Goal: Task Accomplishment & Management: Use online tool/utility

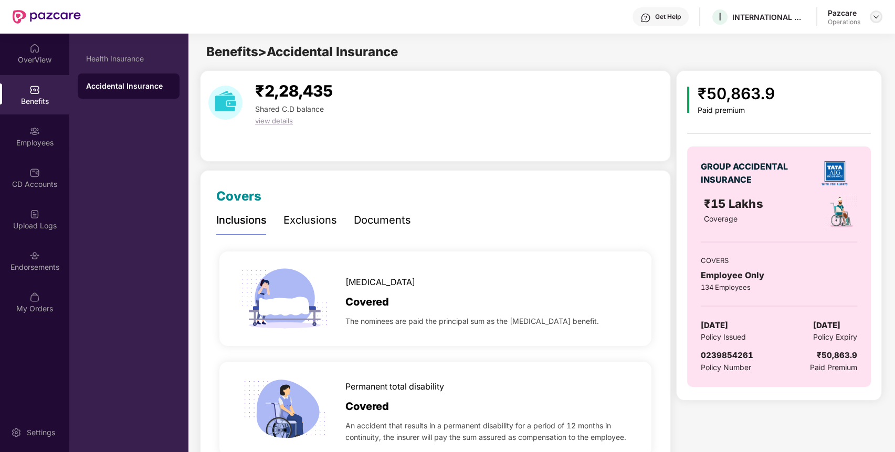
click at [879, 14] on img at bounding box center [875, 17] width 8 height 8
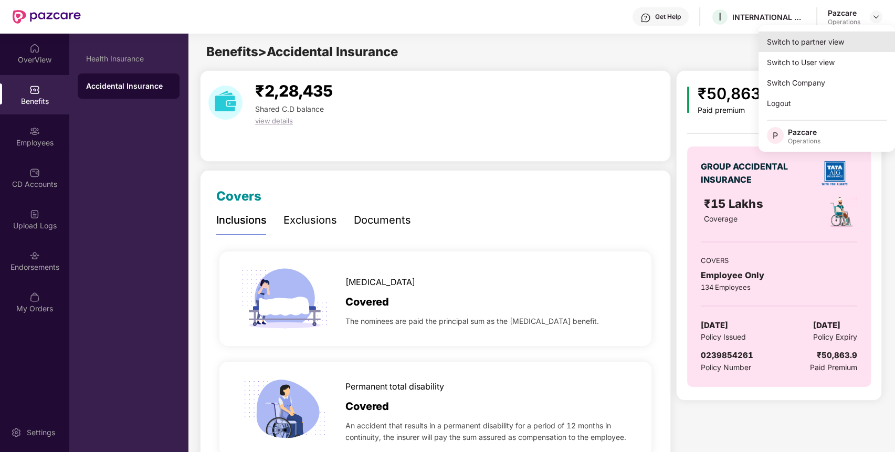
click at [856, 42] on div "Switch to partner view" at bounding box center [826, 41] width 136 height 20
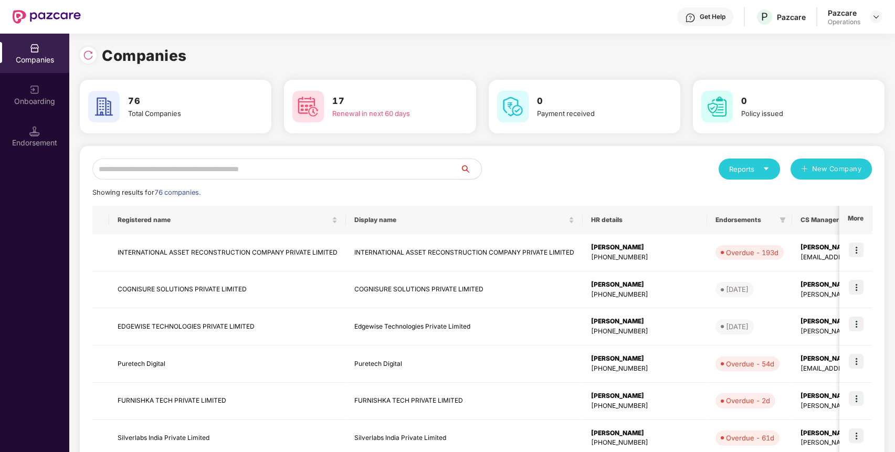
click at [428, 170] on input "text" at bounding box center [276, 168] width 368 height 21
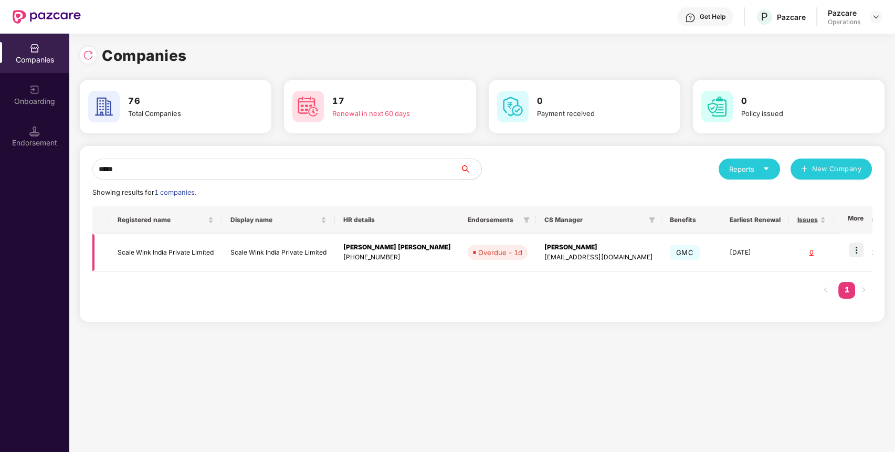
type input "*****"
click at [857, 248] on img at bounding box center [855, 249] width 15 height 15
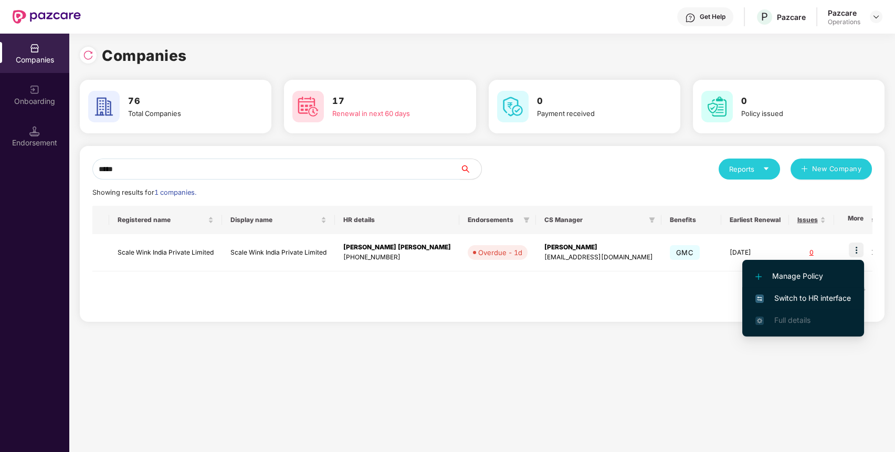
click at [816, 295] on span "Switch to HR interface" at bounding box center [802, 298] width 95 height 12
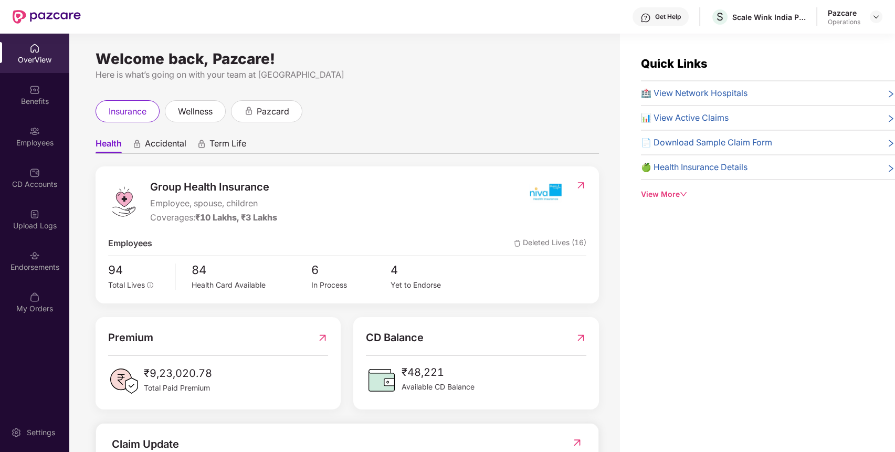
click at [36, 260] on div "Endorsements" at bounding box center [34, 260] width 69 height 39
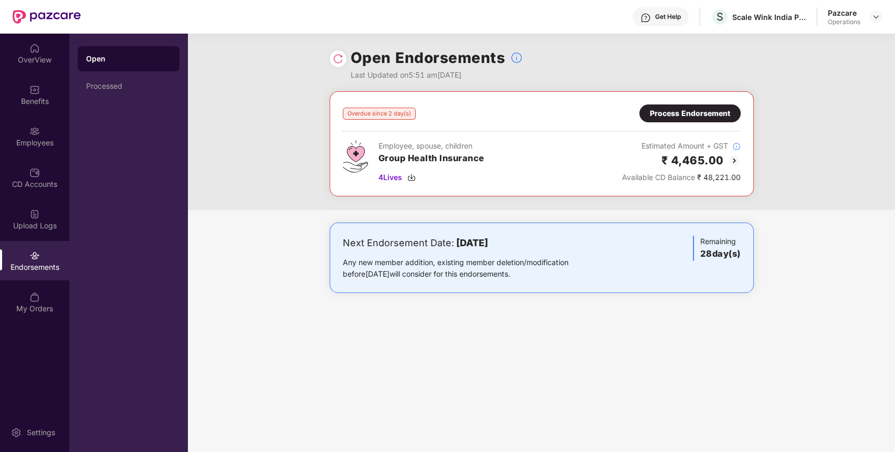
click at [338, 55] on img at bounding box center [338, 59] width 10 height 10
click at [876, 21] on div at bounding box center [875, 16] width 13 height 13
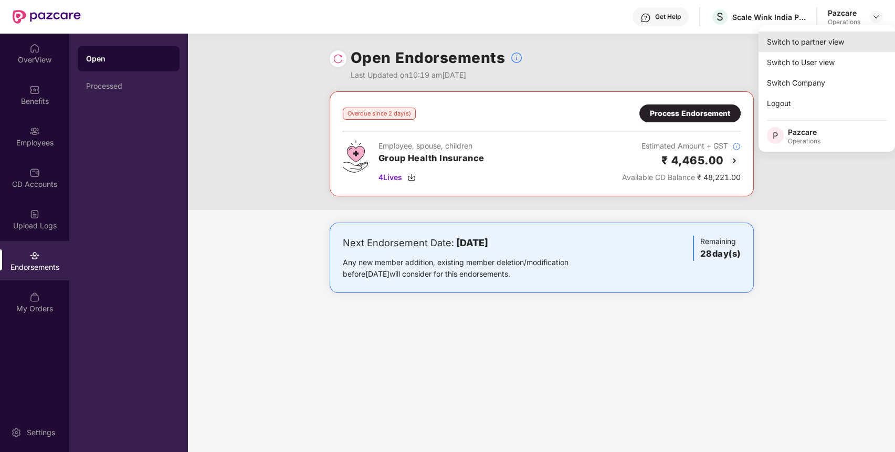
click at [845, 35] on div "Switch to partner view" at bounding box center [826, 41] width 136 height 20
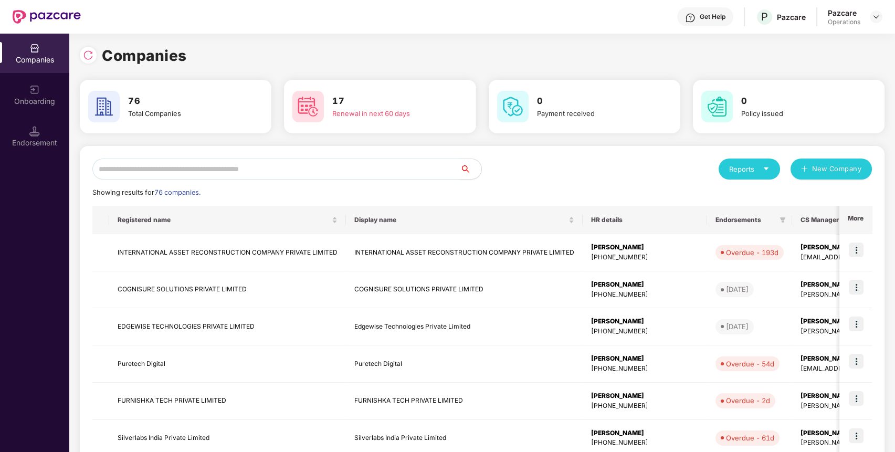
click at [377, 169] on input "text" at bounding box center [276, 168] width 368 height 21
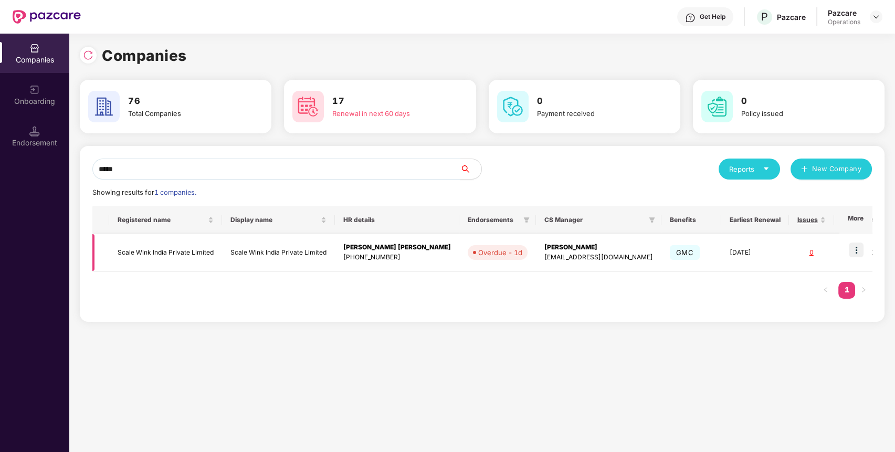
type input "*****"
click at [856, 250] on img at bounding box center [855, 249] width 15 height 15
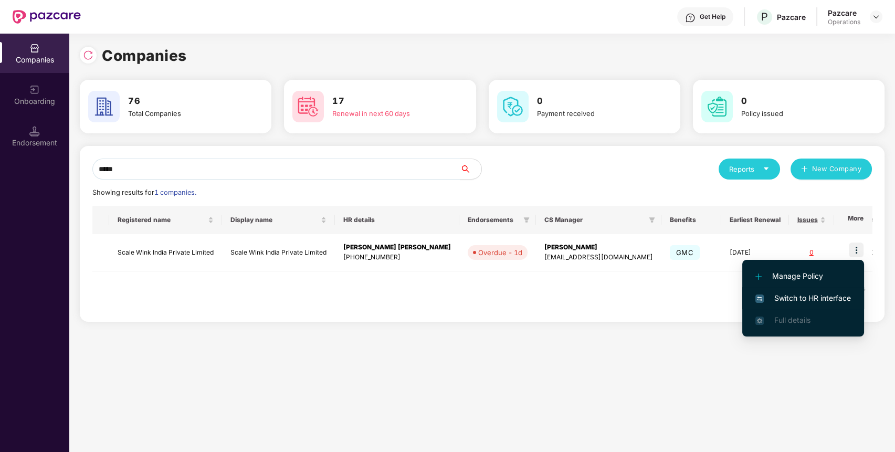
click at [822, 295] on span "Switch to HR interface" at bounding box center [802, 298] width 95 height 12
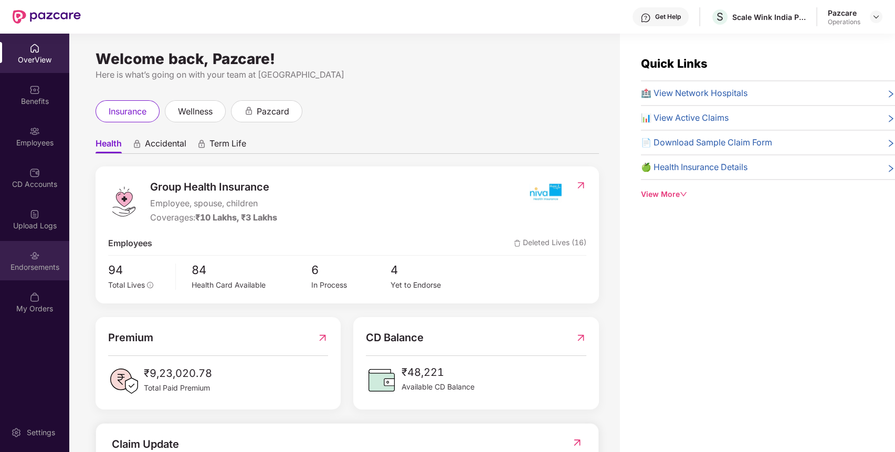
click at [42, 246] on div "Endorsements" at bounding box center [34, 260] width 69 height 39
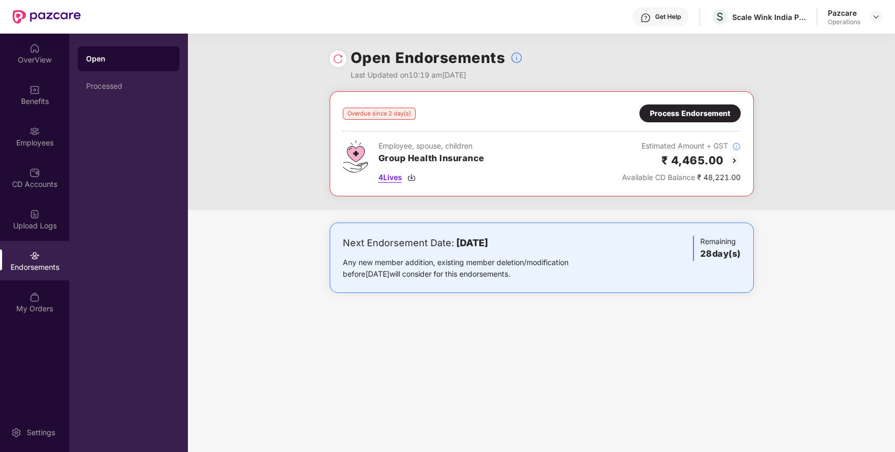
click at [391, 173] on span "4 Lives" at bounding box center [390, 178] width 24 height 12
click at [734, 389] on div "Open Endorsements Last Updated on 10:19 am[DATE] Overdue since 2 day(s) Process…" at bounding box center [541, 243] width 707 height 418
click at [38, 88] on img at bounding box center [34, 89] width 10 height 10
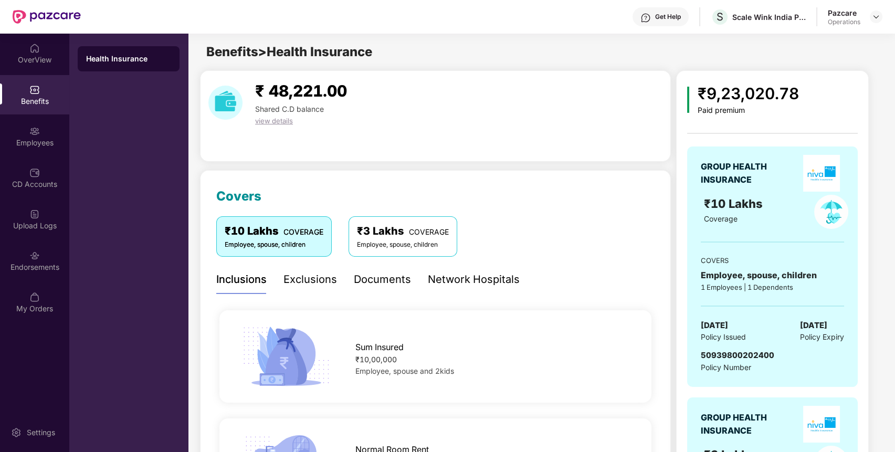
click at [707, 349] on div "50939800202400" at bounding box center [736, 355] width 73 height 13
copy span "50939800202400"
click at [707, 349] on div "50939800202400" at bounding box center [736, 355] width 73 height 13
copy span "50939800202400"
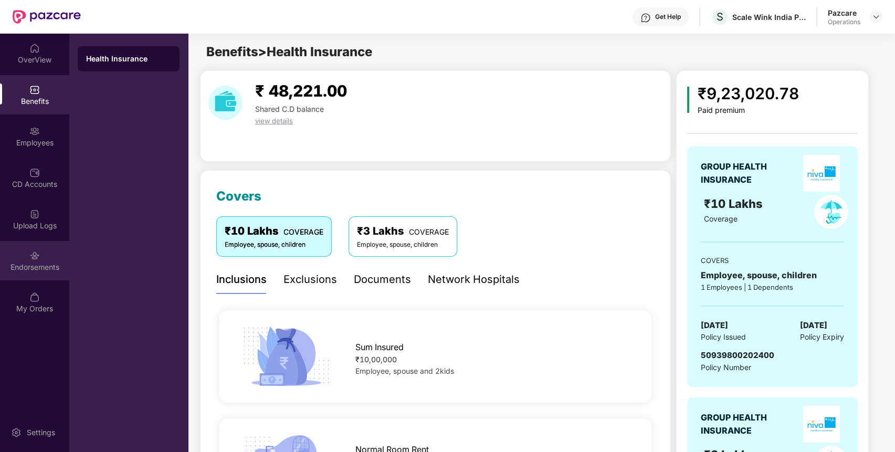
click at [34, 249] on div at bounding box center [34, 254] width 10 height 10
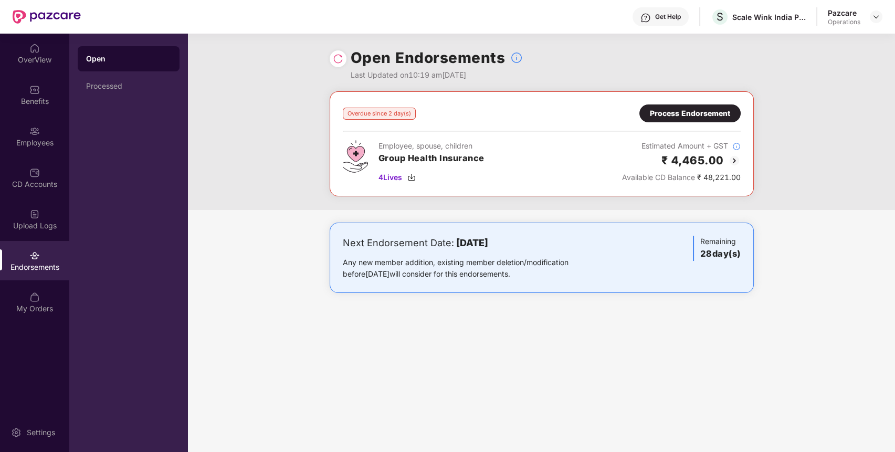
click at [684, 112] on div "Process Endorsement" at bounding box center [690, 114] width 80 height 12
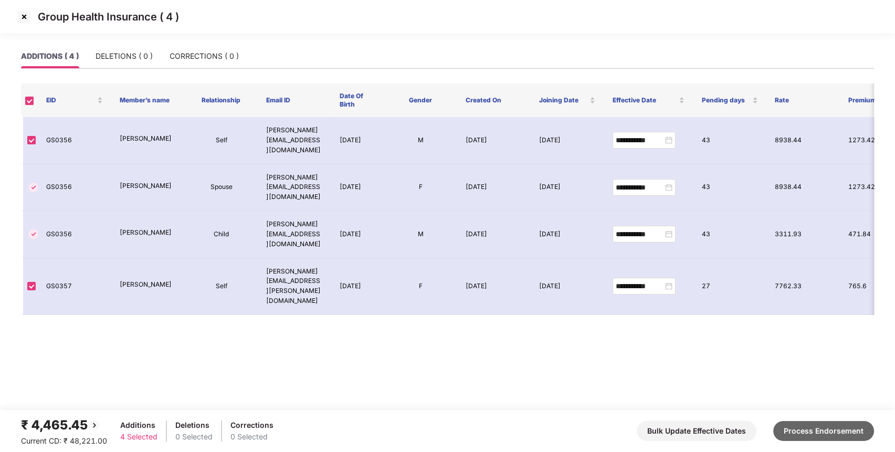
click at [811, 427] on button "Process Endorsement" at bounding box center [823, 431] width 101 height 20
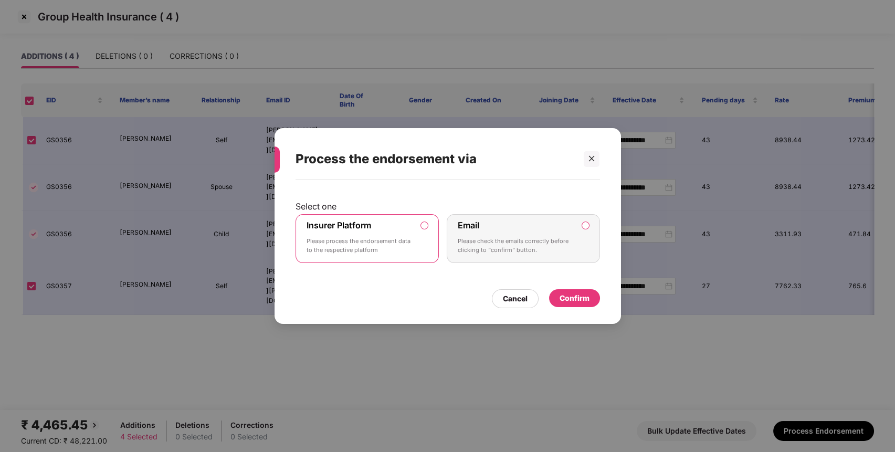
click at [581, 296] on div "Confirm" at bounding box center [574, 298] width 30 height 12
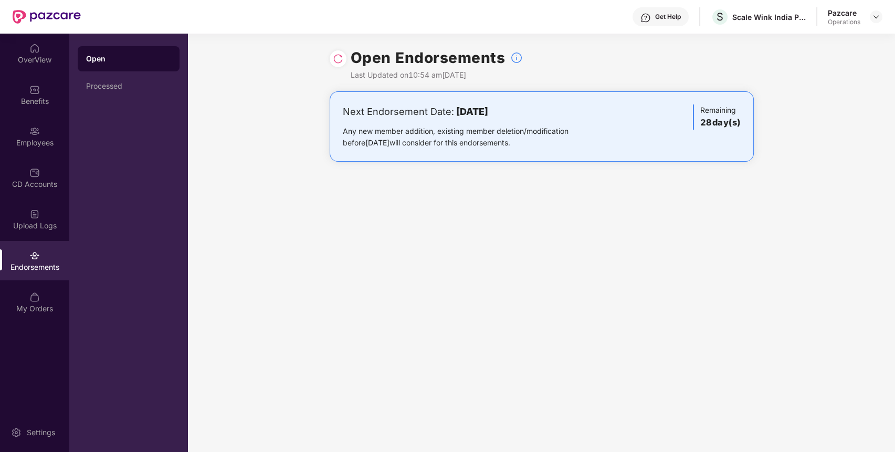
click at [333, 59] on img at bounding box center [338, 59] width 10 height 10
click at [876, 23] on div at bounding box center [875, 16] width 13 height 13
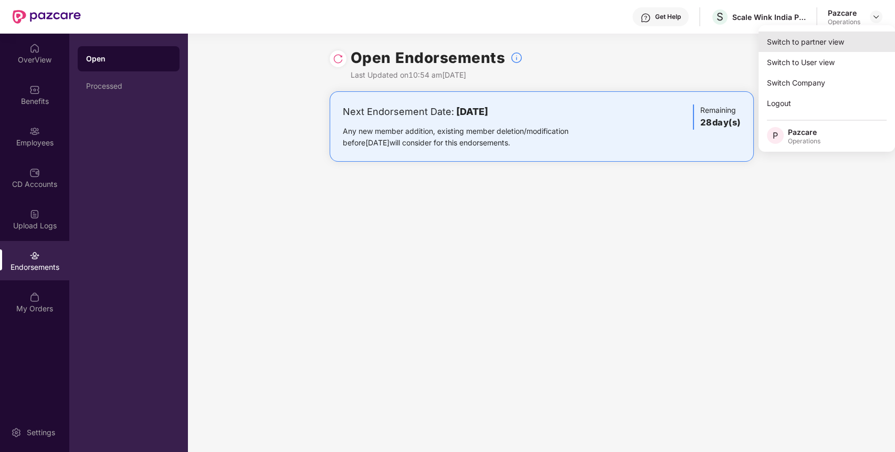
click at [844, 42] on div "Switch to partner view" at bounding box center [826, 41] width 136 height 20
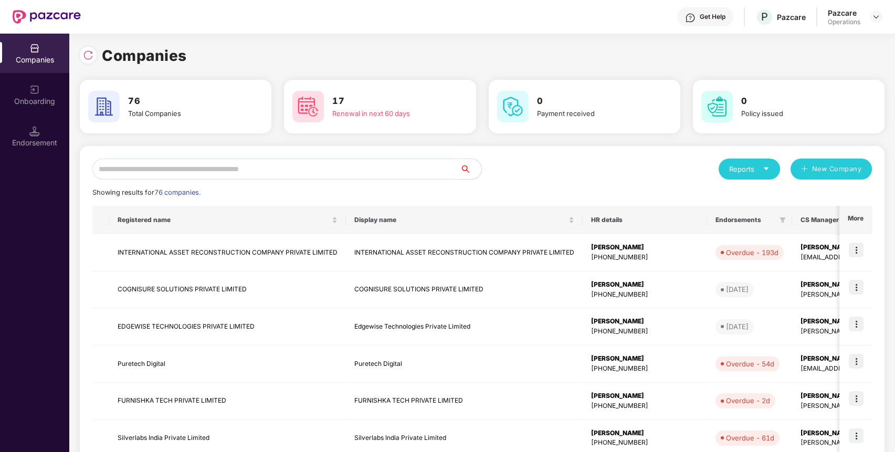
click at [394, 177] on input "text" at bounding box center [276, 168] width 368 height 21
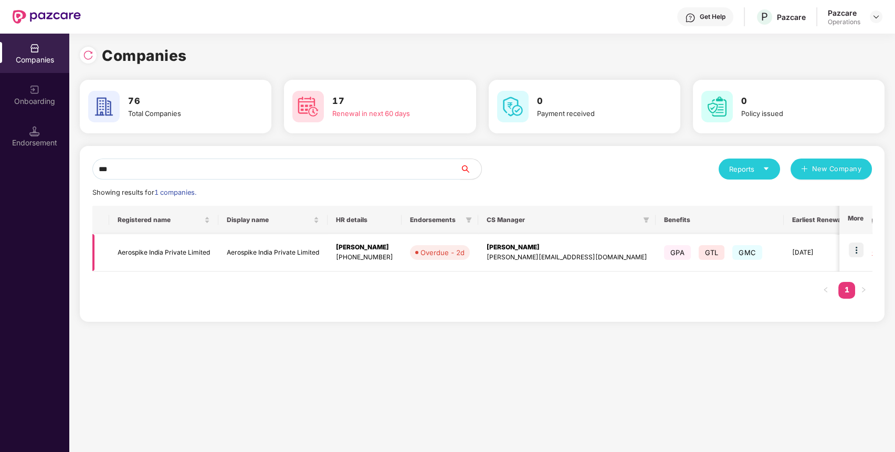
type input "***"
click at [858, 250] on img at bounding box center [855, 249] width 15 height 15
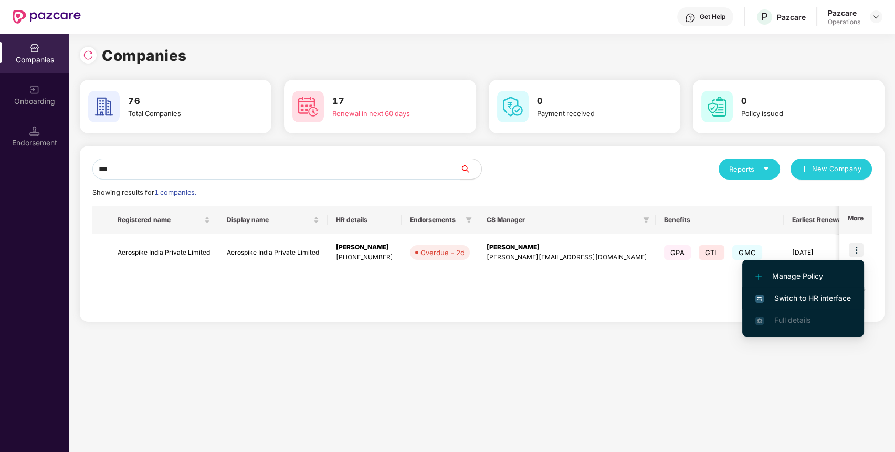
click at [816, 298] on span "Switch to HR interface" at bounding box center [802, 298] width 95 height 12
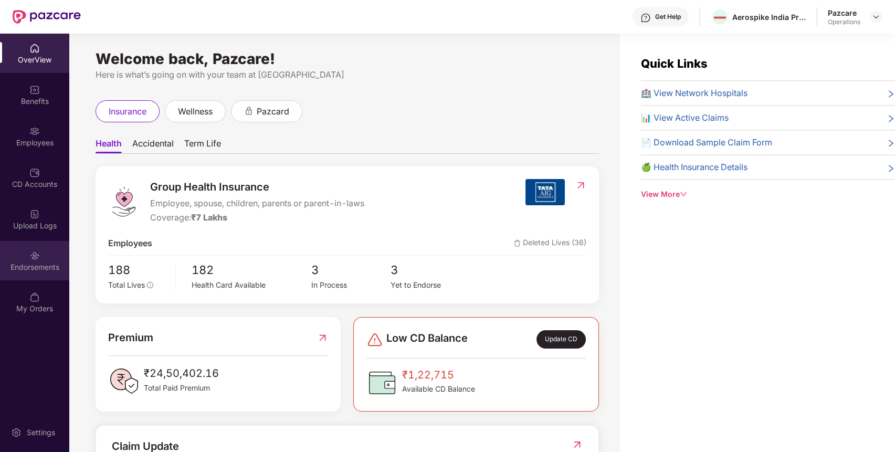
click at [4, 254] on div "Endorsements" at bounding box center [34, 260] width 69 height 39
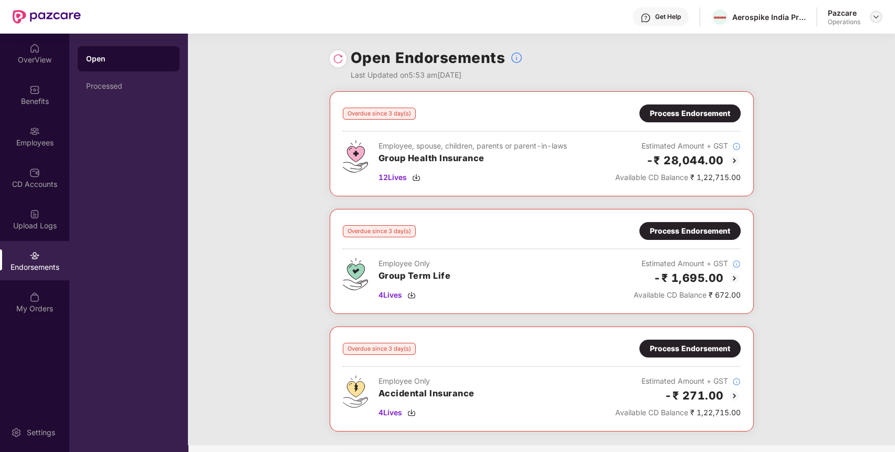
click at [876, 13] on img at bounding box center [875, 17] width 8 height 8
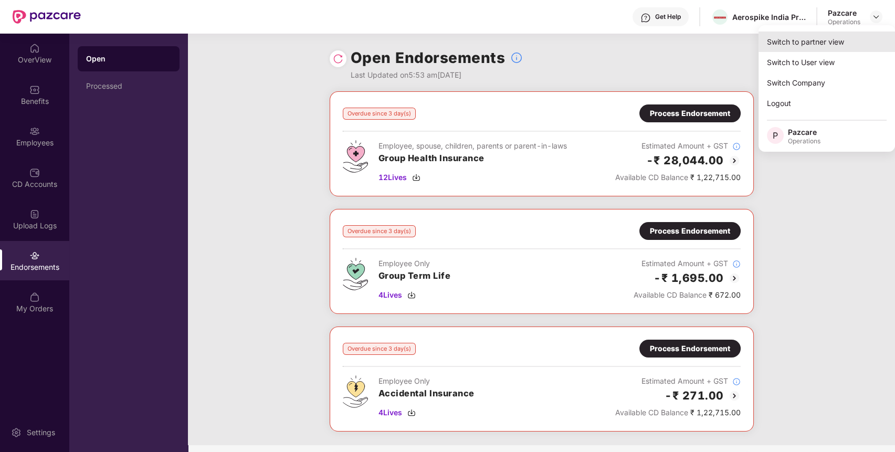
click at [840, 40] on div "Switch to partner view" at bounding box center [826, 41] width 136 height 20
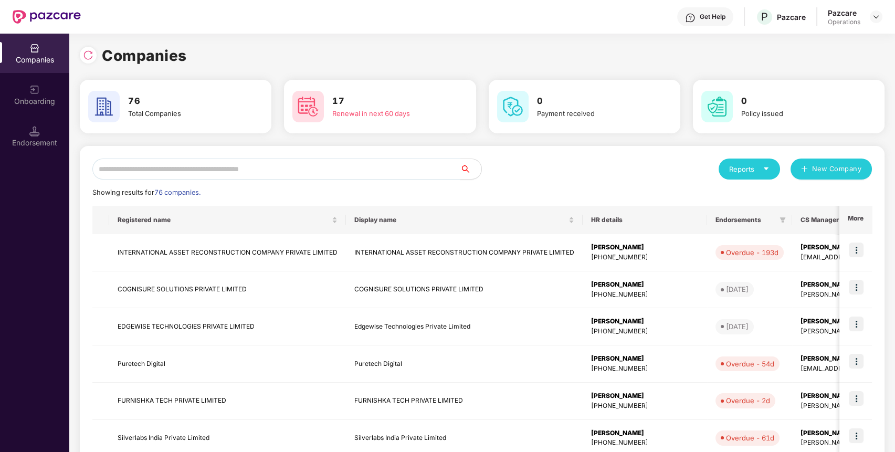
click at [421, 167] on input "text" at bounding box center [276, 168] width 368 height 21
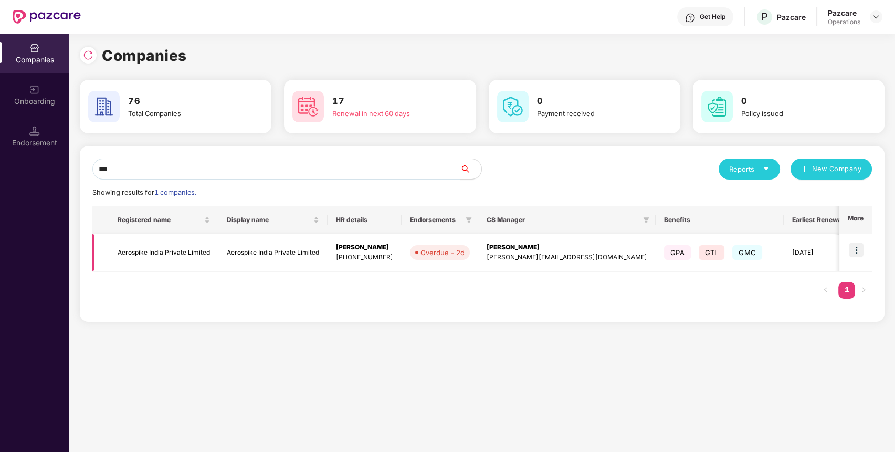
type input "***"
click at [854, 252] on img at bounding box center [855, 249] width 15 height 15
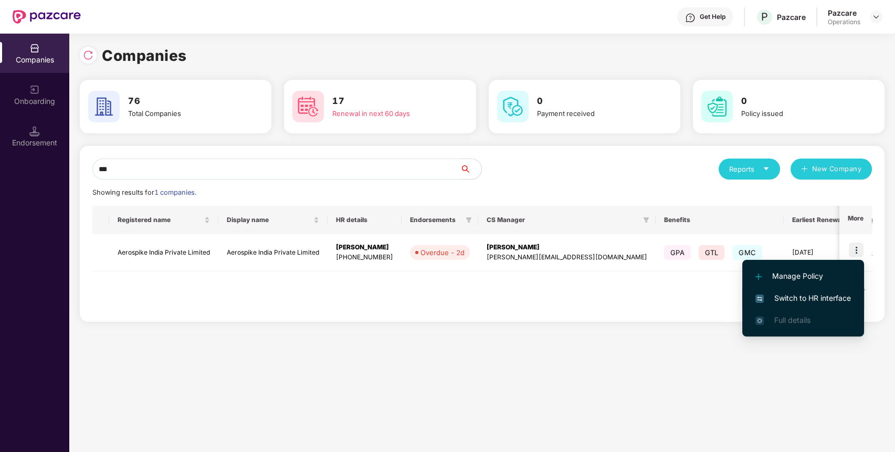
click at [838, 290] on li "Switch to HR interface" at bounding box center [803, 298] width 122 height 22
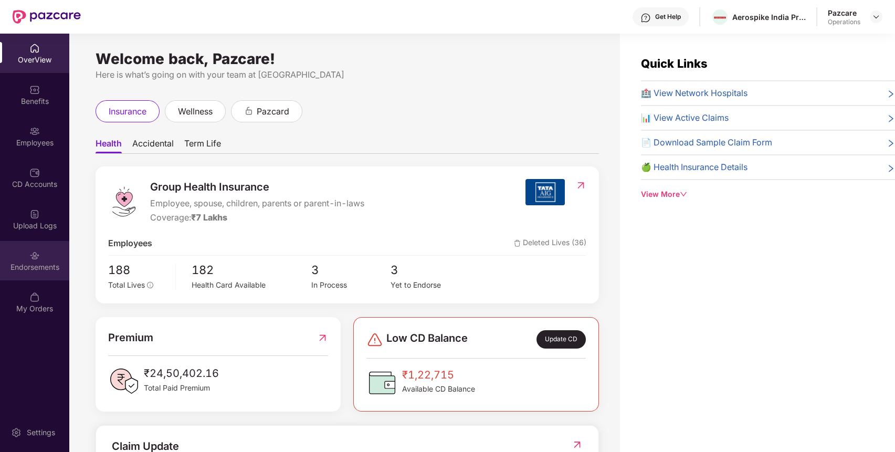
click at [19, 262] on div "Endorsements" at bounding box center [34, 267] width 69 height 10
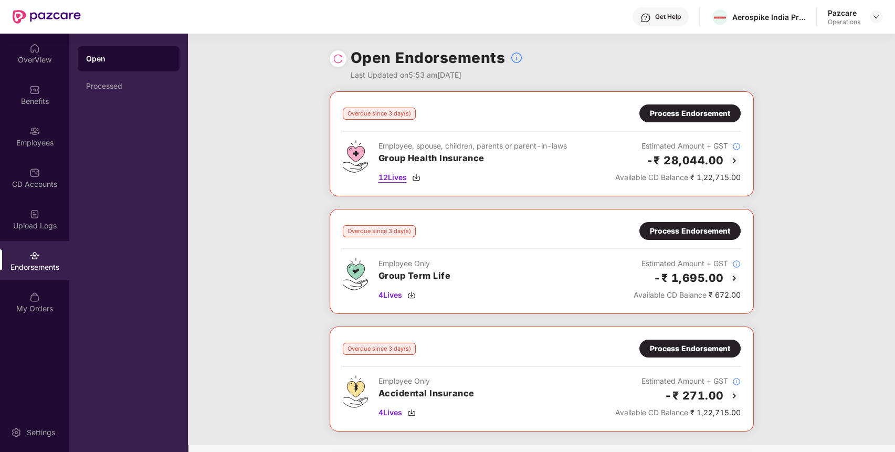
click at [396, 174] on span "12 Lives" at bounding box center [392, 178] width 28 height 12
click at [397, 296] on span "4 Lives" at bounding box center [390, 295] width 24 height 12
click at [390, 411] on span "4 Lives" at bounding box center [390, 413] width 24 height 12
click at [42, 80] on div "Benefits" at bounding box center [34, 94] width 69 height 39
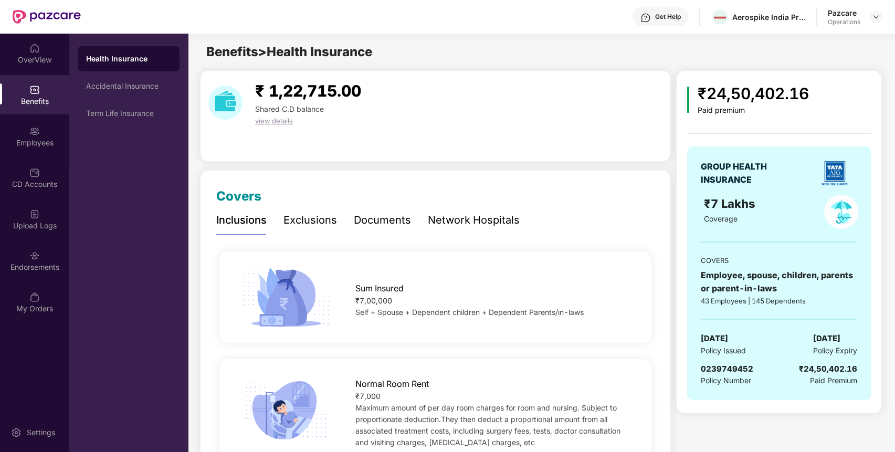
click at [739, 366] on span "0239749452" at bounding box center [726, 369] width 52 height 10
copy span "0239749452"
click at [767, 15] on div "Aerospike India Private Limited" at bounding box center [768, 17] width 73 height 10
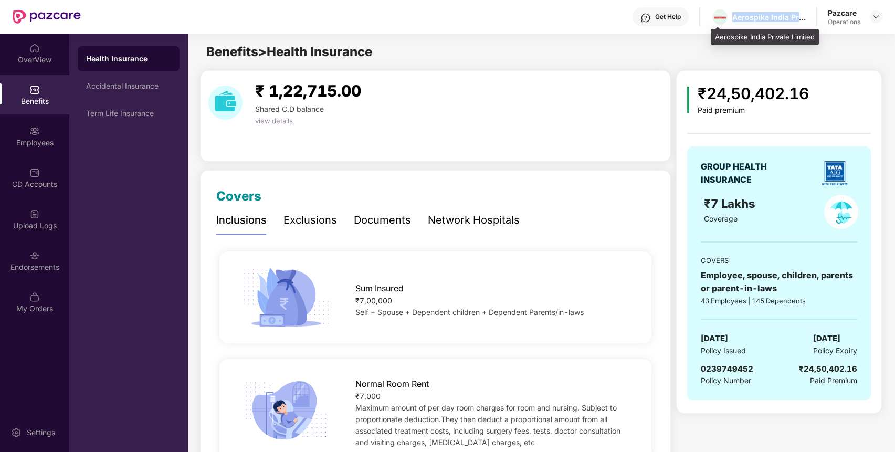
copy div "Aerospike India Private Limited"
click at [767, 15] on div "Aerospike India Private Limited" at bounding box center [768, 17] width 73 height 10
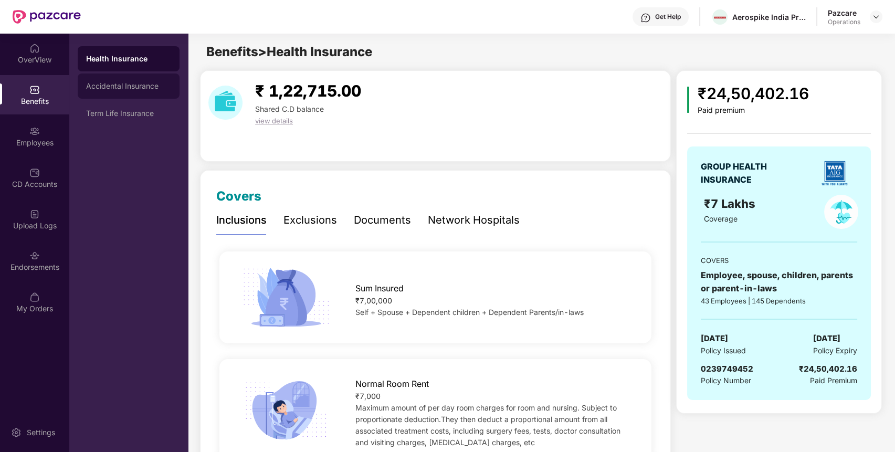
click at [140, 76] on div "Accidental Insurance" at bounding box center [129, 85] width 102 height 25
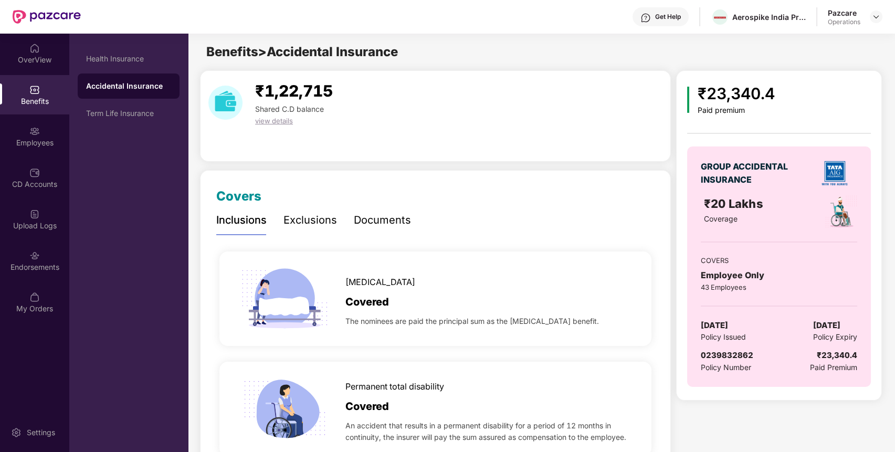
click at [740, 357] on span "0239832862" at bounding box center [726, 355] width 52 height 10
copy span "0239832862"
click at [144, 110] on div "Term Life Insurance" at bounding box center [128, 113] width 85 height 8
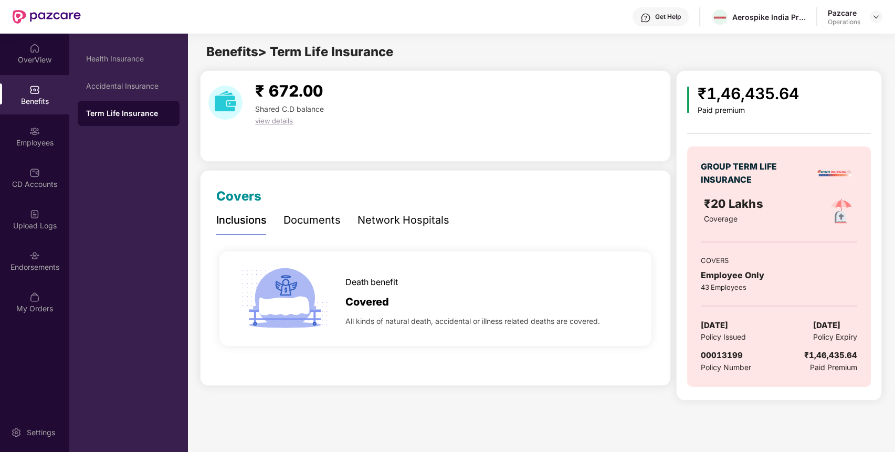
click at [723, 357] on span "00013199" at bounding box center [721, 355] width 42 height 10
copy span "00013199"
click at [29, 259] on div "Endorsements" at bounding box center [34, 260] width 69 height 39
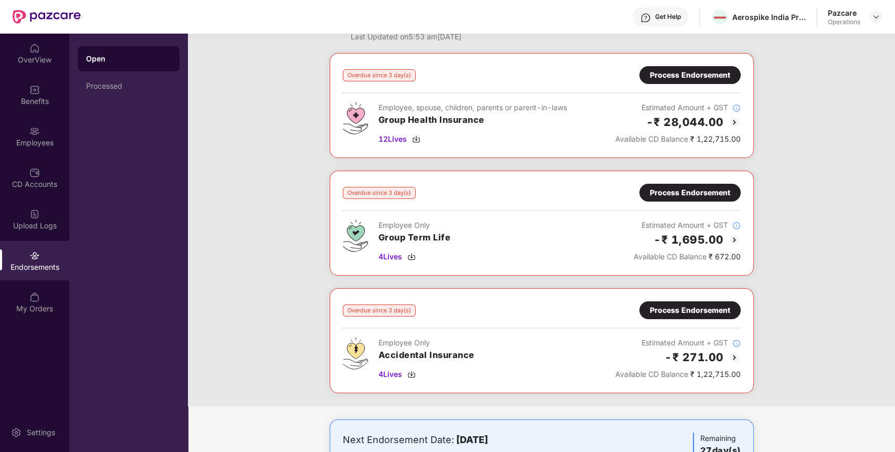
scroll to position [39, 0]
click at [389, 252] on span "4 Lives" at bounding box center [390, 256] width 24 height 12
click at [701, 69] on div "Process Endorsement" at bounding box center [690, 75] width 80 height 12
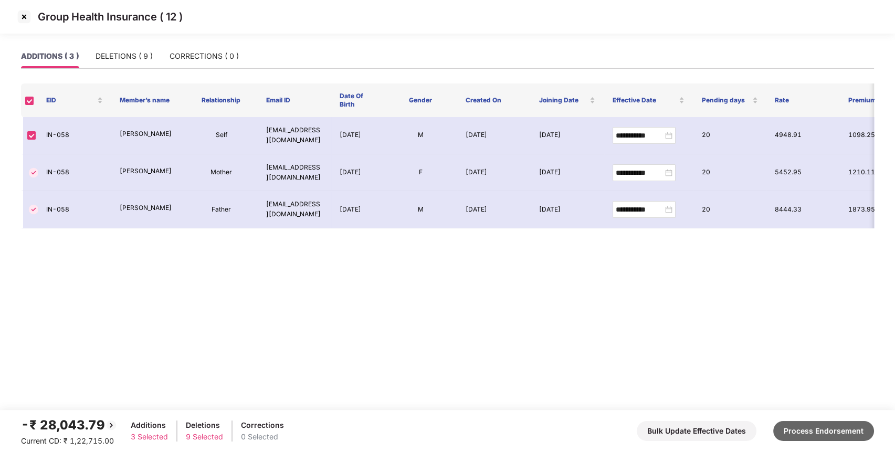
click at [833, 437] on button "Process Endorsement" at bounding box center [823, 431] width 101 height 20
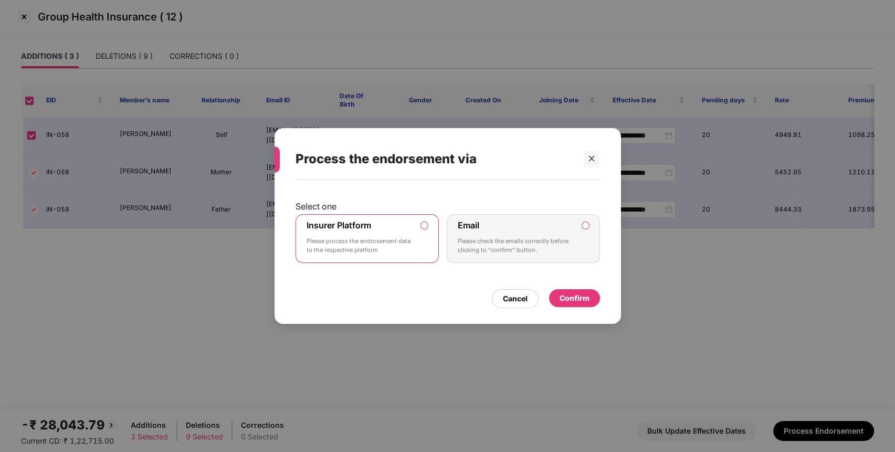
click at [570, 298] on div "Confirm" at bounding box center [574, 298] width 30 height 12
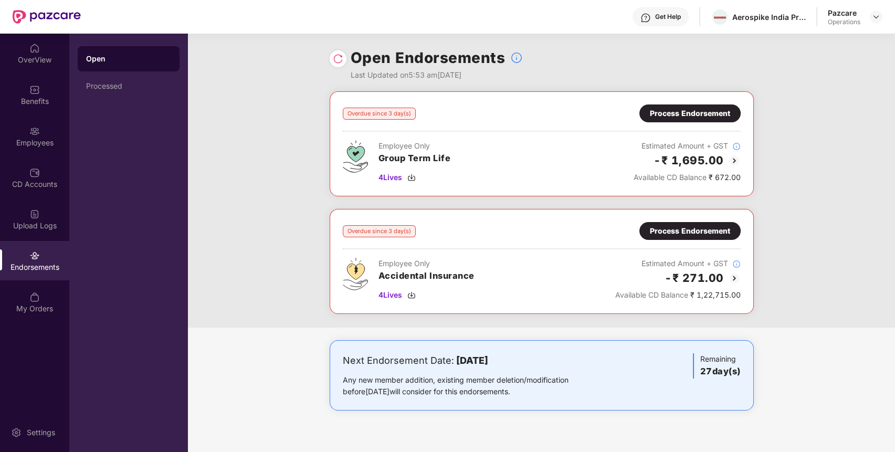
click at [701, 232] on div "Process Endorsement" at bounding box center [690, 231] width 80 height 12
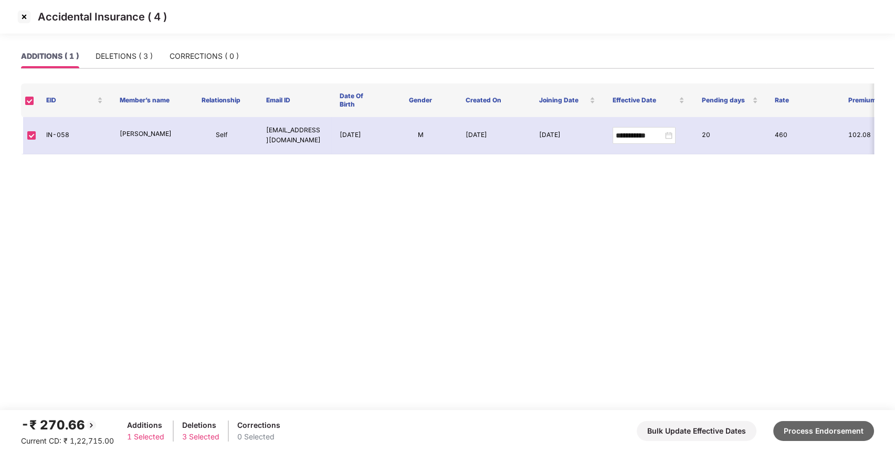
click at [816, 428] on button "Process Endorsement" at bounding box center [823, 431] width 101 height 20
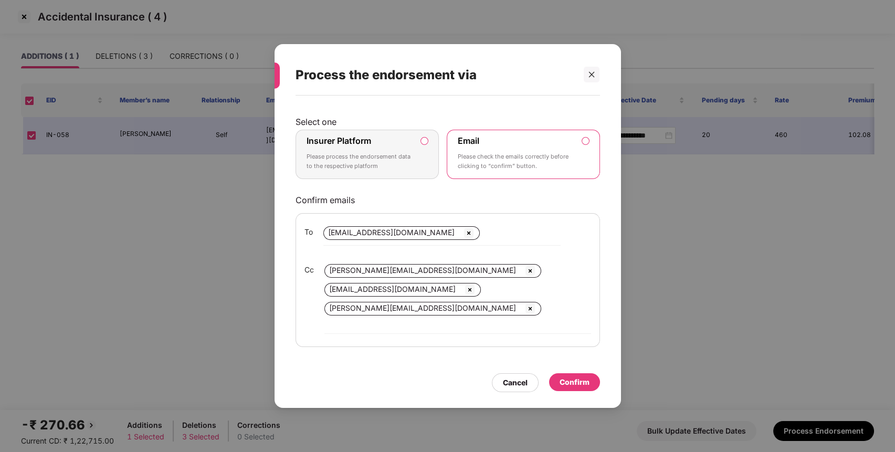
click at [406, 160] on p "Please process the endorsement data to the respective platform" at bounding box center [359, 161] width 107 height 18
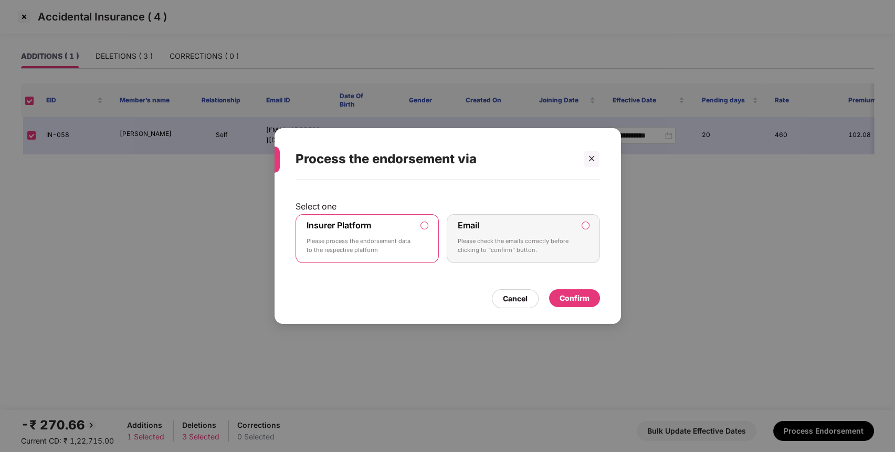
click at [571, 297] on div "Confirm" at bounding box center [574, 298] width 30 height 12
